Goal: Find specific page/section: Find specific page/section

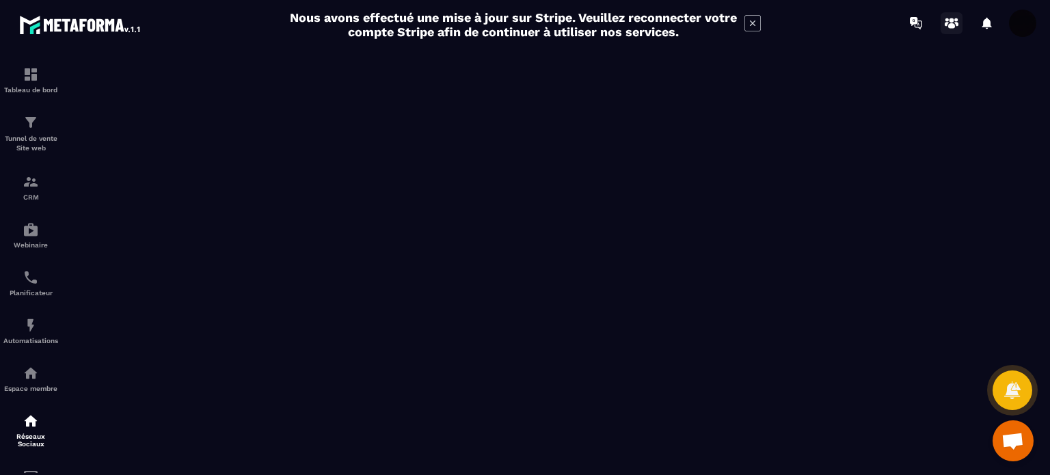
click at [948, 27] on icon at bounding box center [951, 23] width 22 height 22
click at [30, 368] on img at bounding box center [31, 373] width 16 height 16
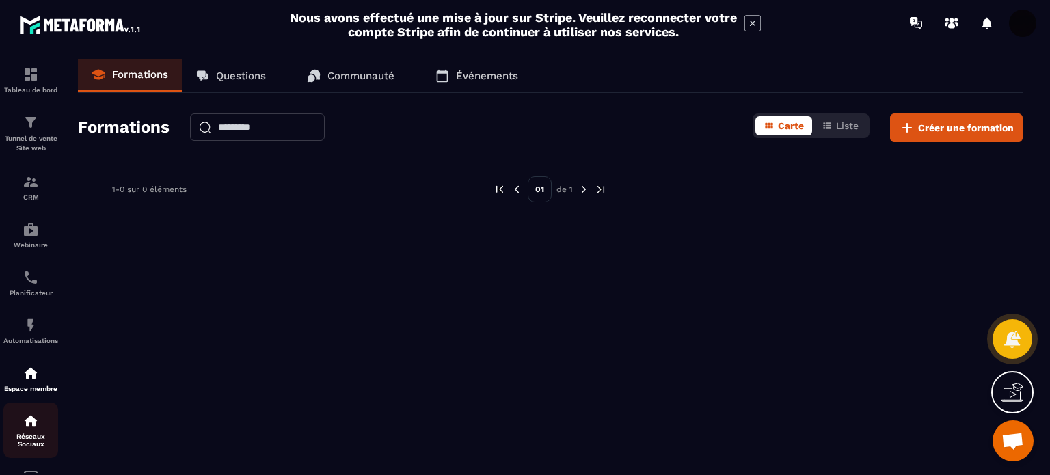
click at [35, 424] on img at bounding box center [31, 421] width 16 height 16
